Goal: Task Accomplishment & Management: Manage account settings

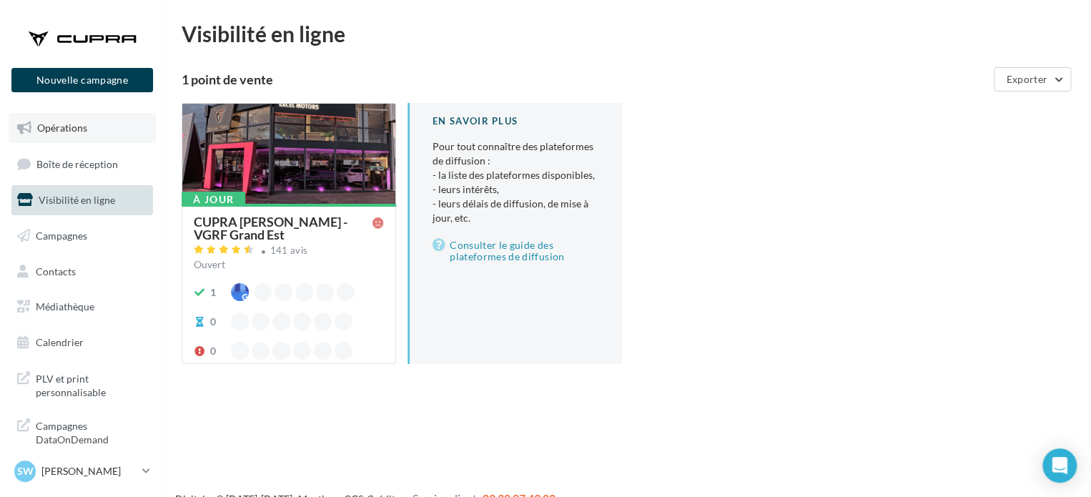
click at [107, 134] on link "Opérations" at bounding box center [82, 128] width 147 height 30
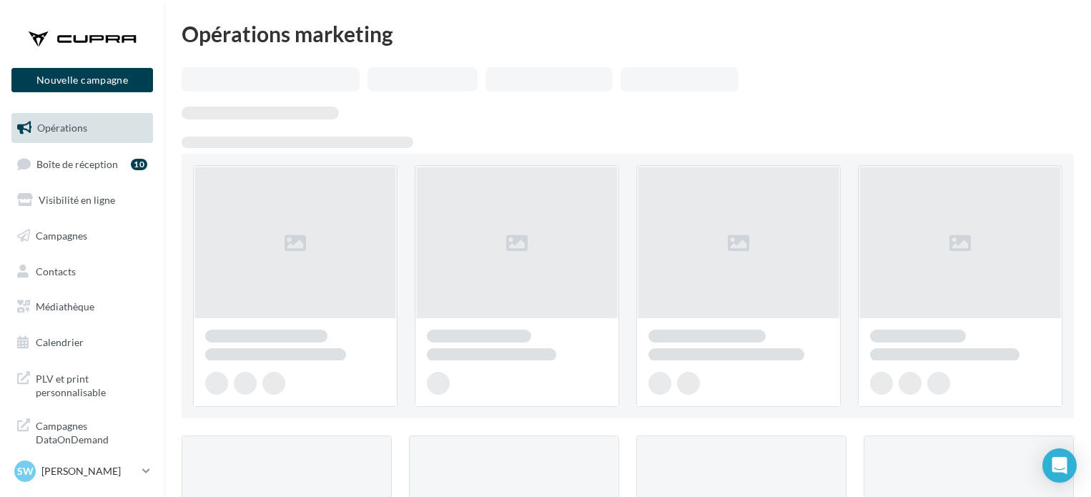
click at [94, 224] on link "Campagnes" at bounding box center [82, 236] width 147 height 30
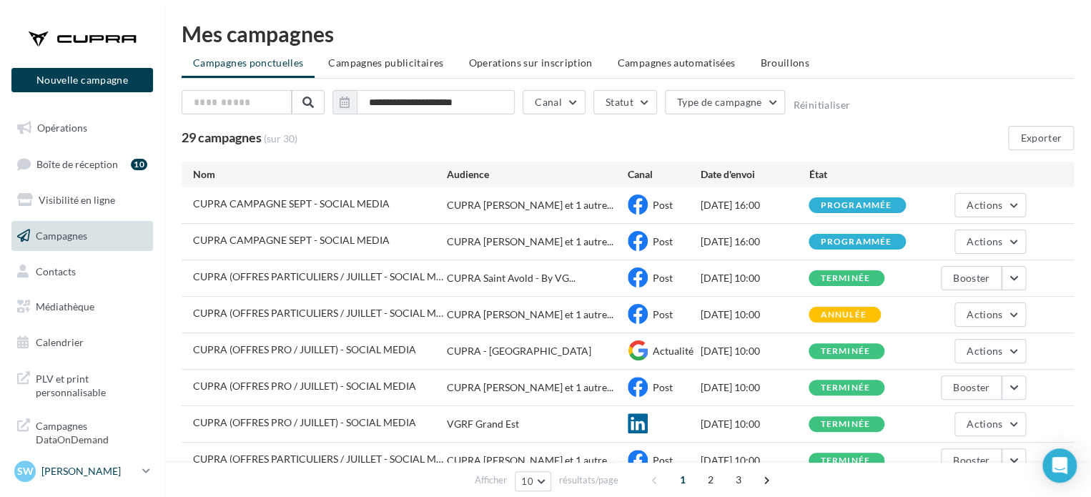
click at [129, 466] on p "[PERSON_NAME]" at bounding box center [88, 471] width 95 height 14
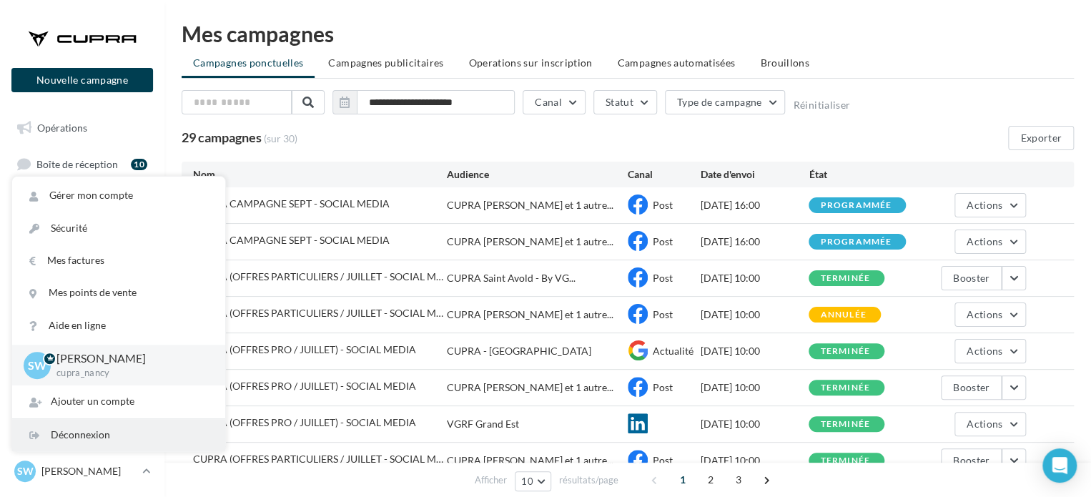
click at [100, 437] on div "Déconnexion" at bounding box center [118, 435] width 213 height 32
